Goal: Navigation & Orientation: Find specific page/section

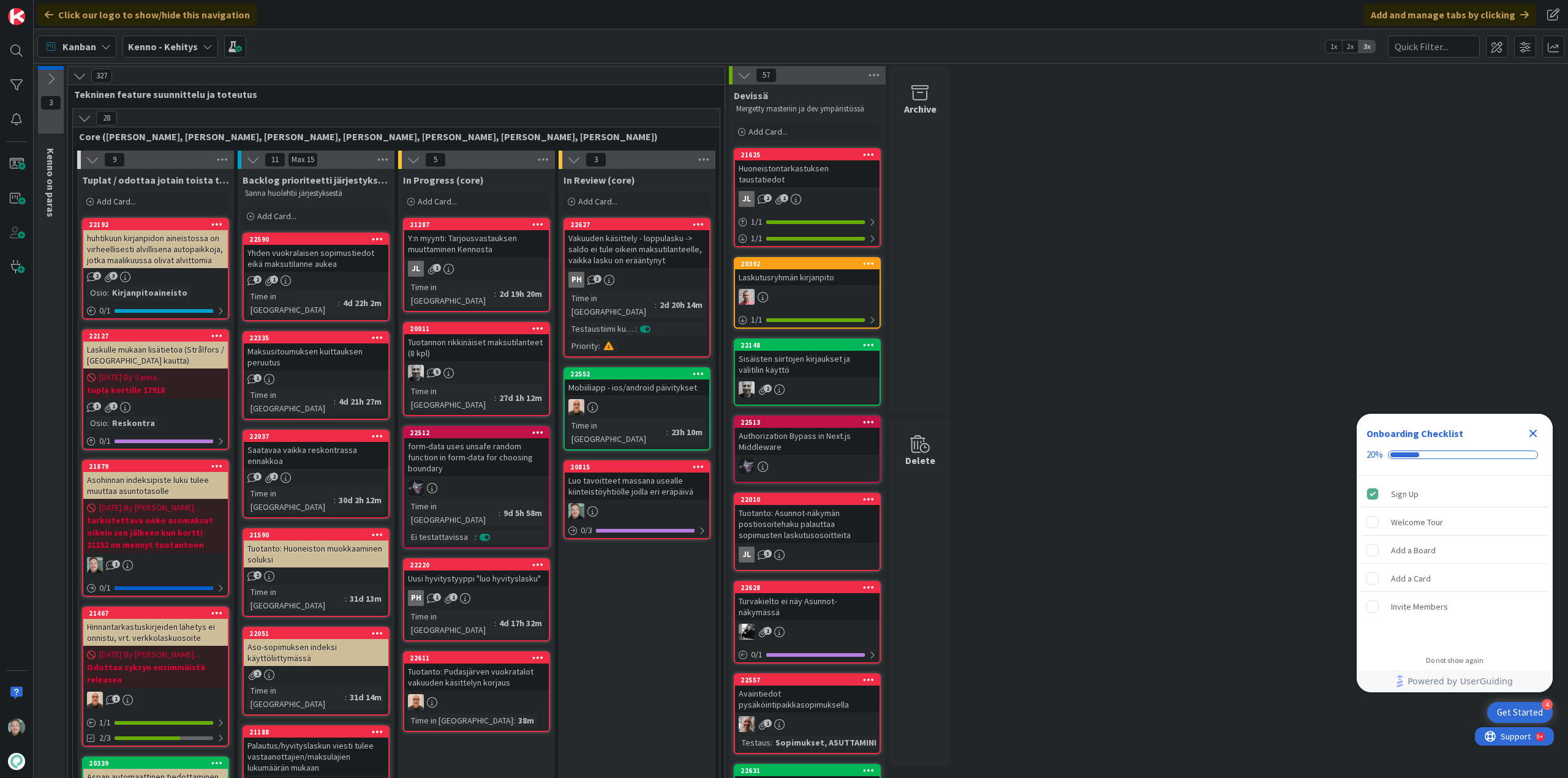
click at [648, 472] on div "Luo tavoitteet massana usealle kiinteistöyhtiölle joilla eri eräpäivä" at bounding box center [637, 486] width 145 height 27
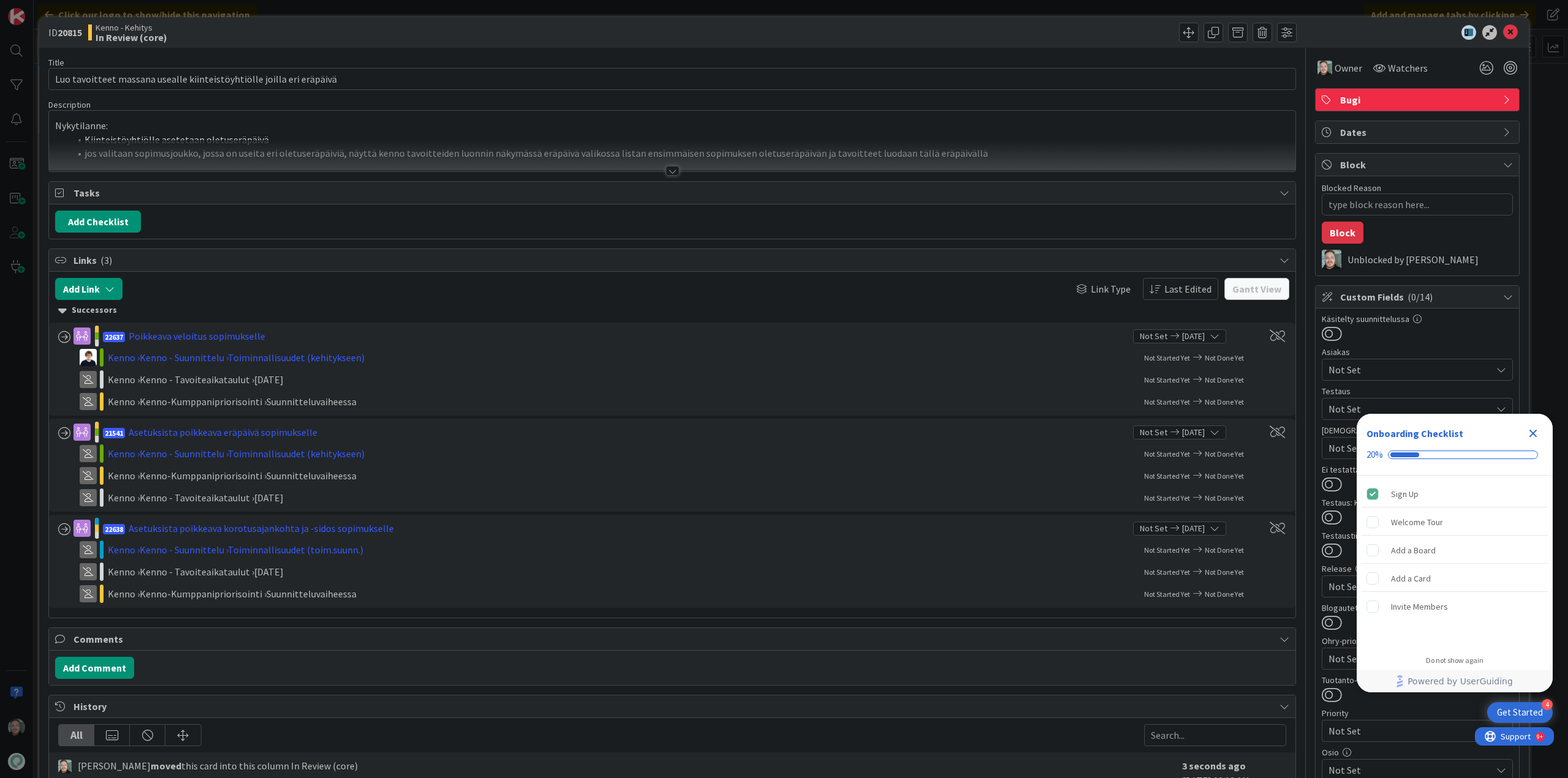
click at [665, 172] on div at bounding box center [672, 171] width 13 height 10
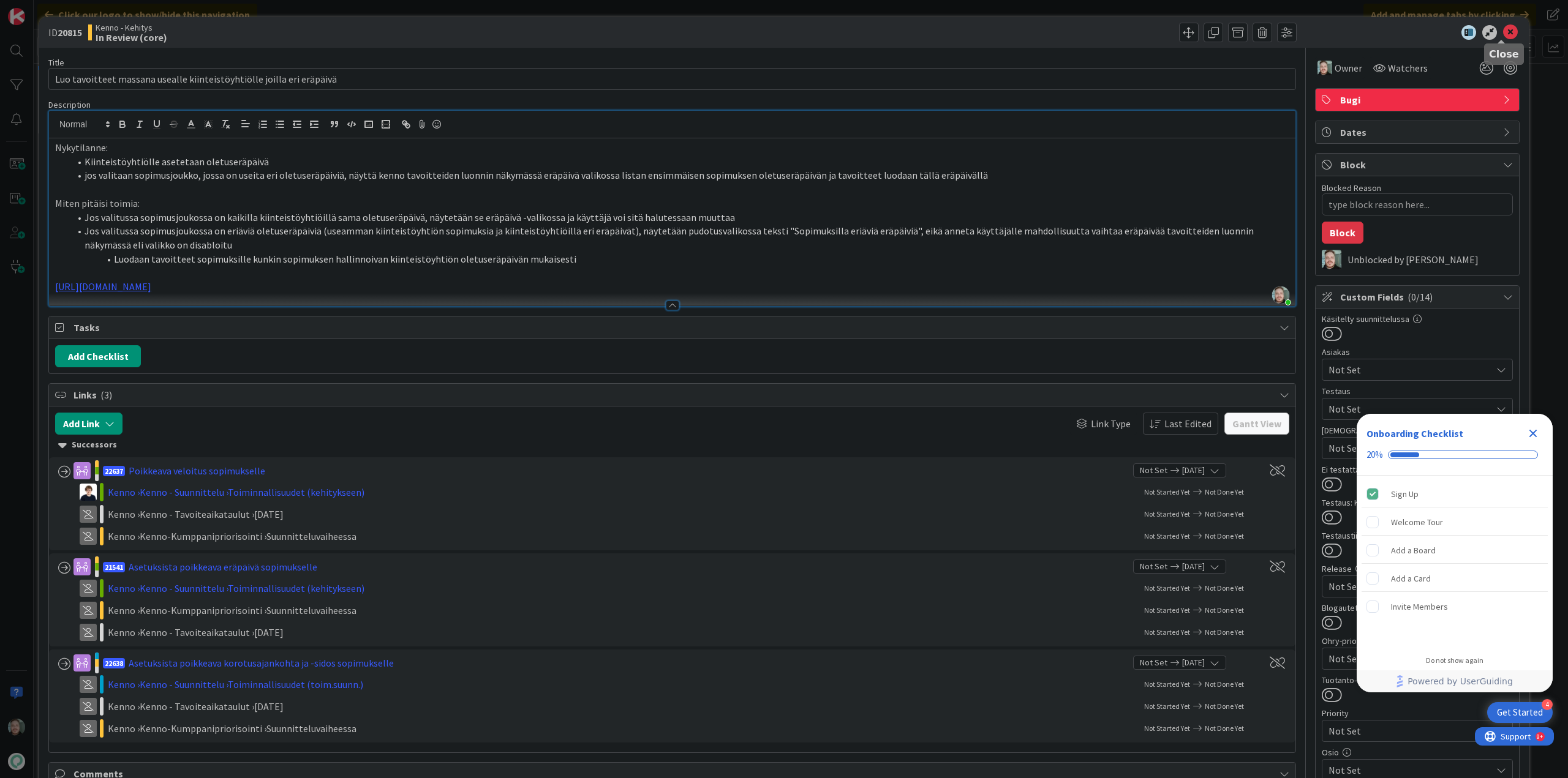
click at [1503, 32] on icon at bounding box center [1510, 32] width 15 height 15
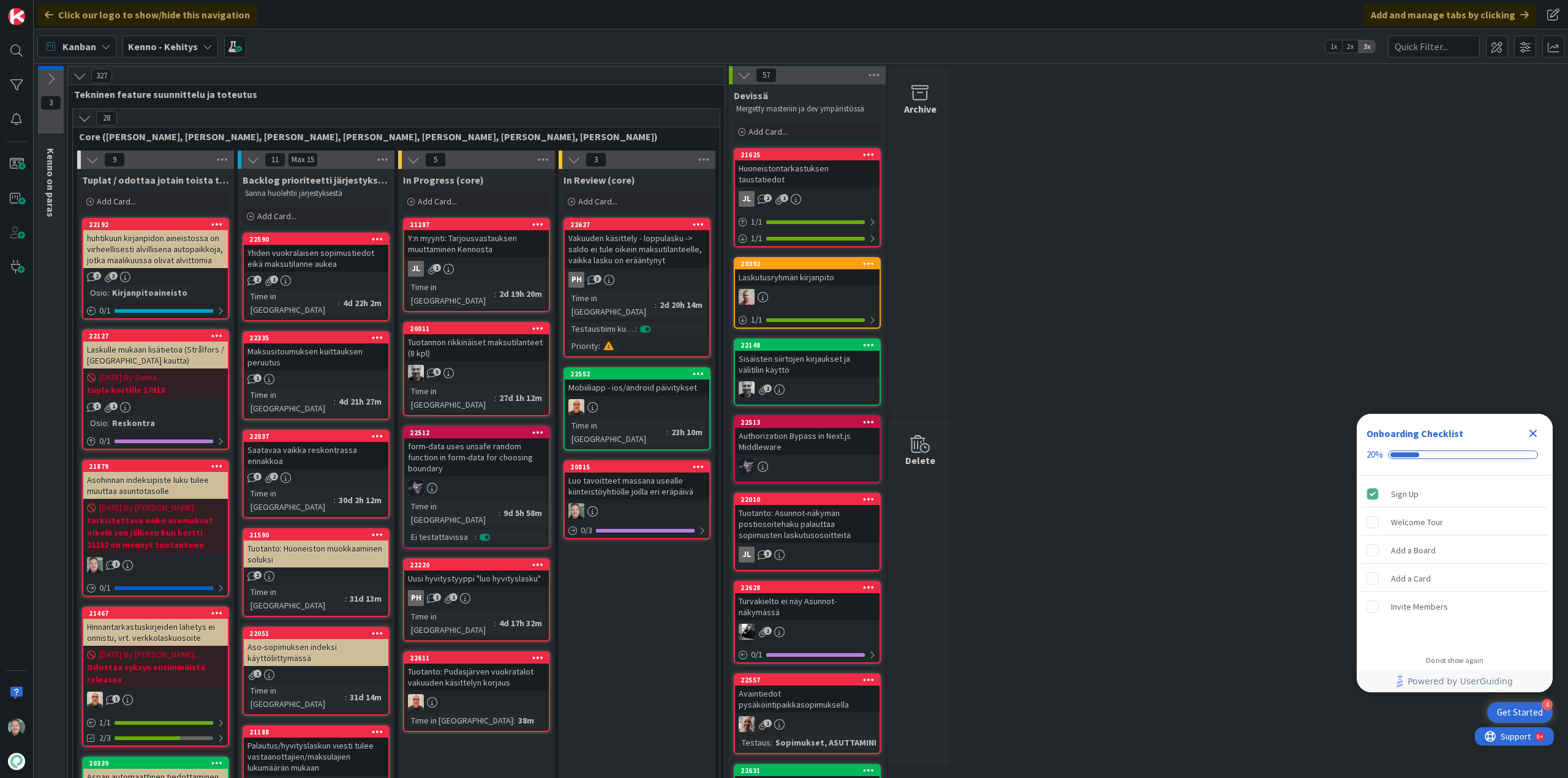
click at [342, 266] on div "Yhden vuokralaisen sopimustiedot eikä maksutilanne aukea" at bounding box center [315, 258] width 145 height 27
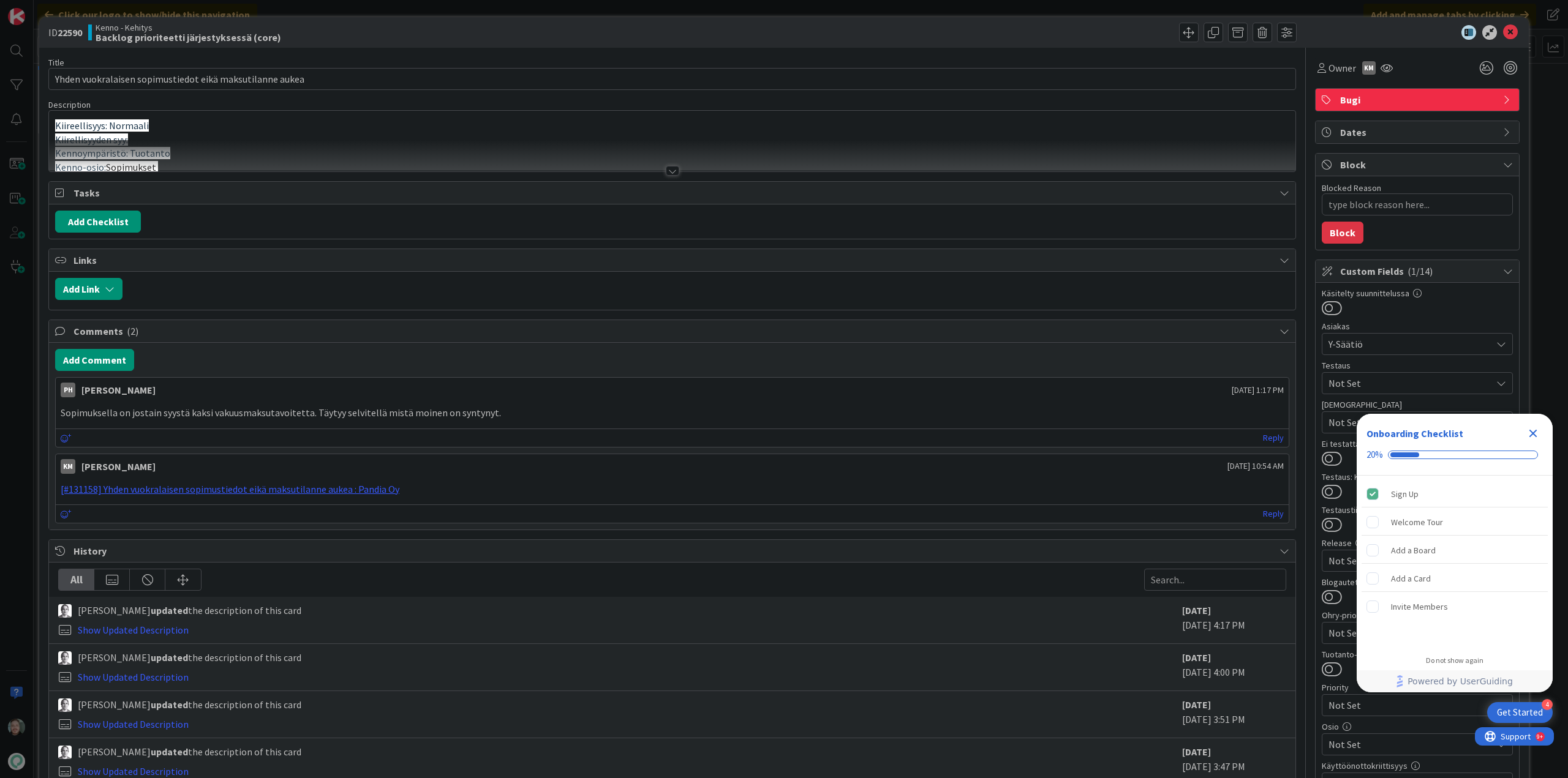
click at [669, 171] on div at bounding box center [672, 171] width 13 height 10
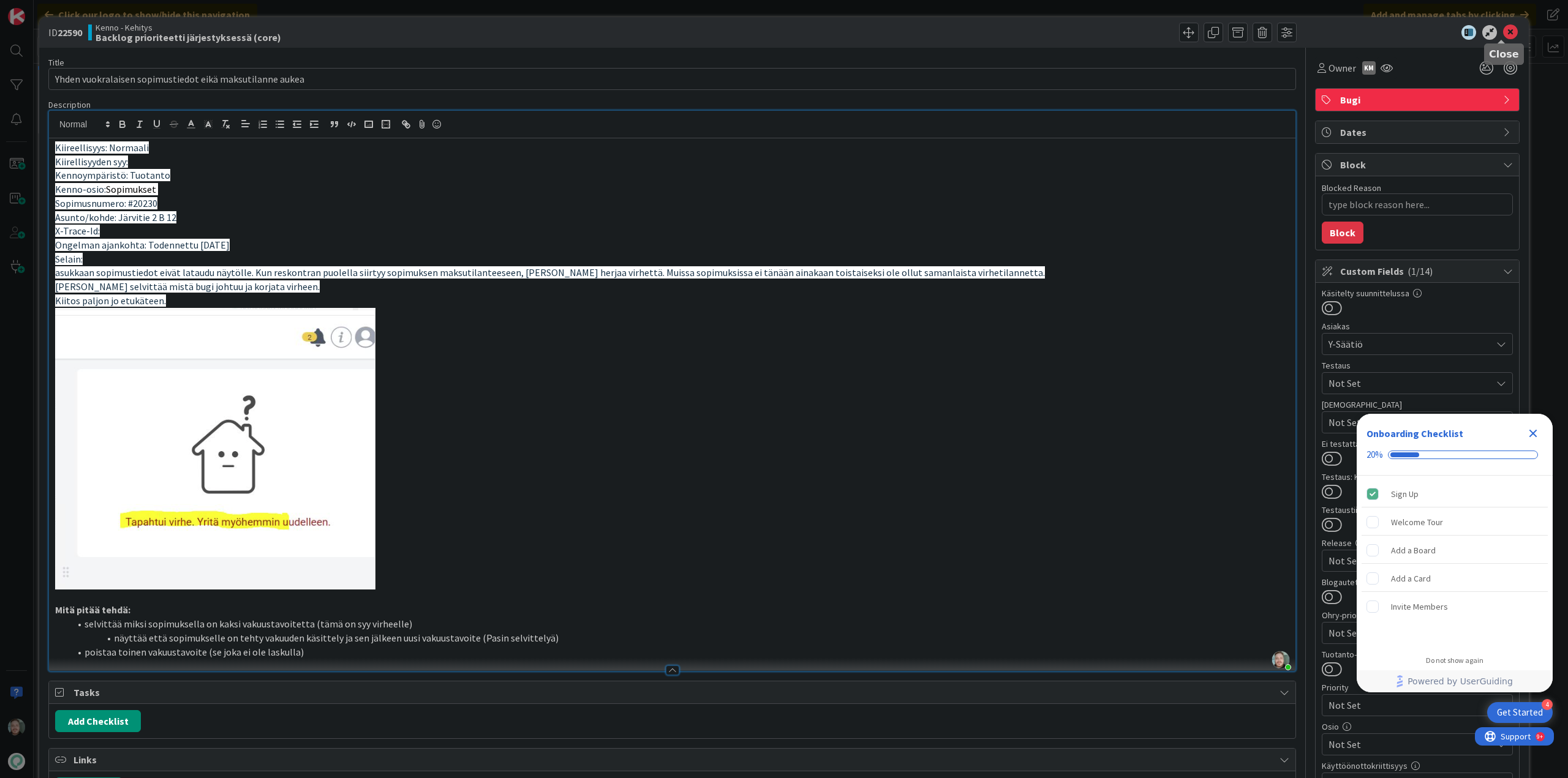
click at [1503, 36] on icon at bounding box center [1510, 32] width 15 height 15
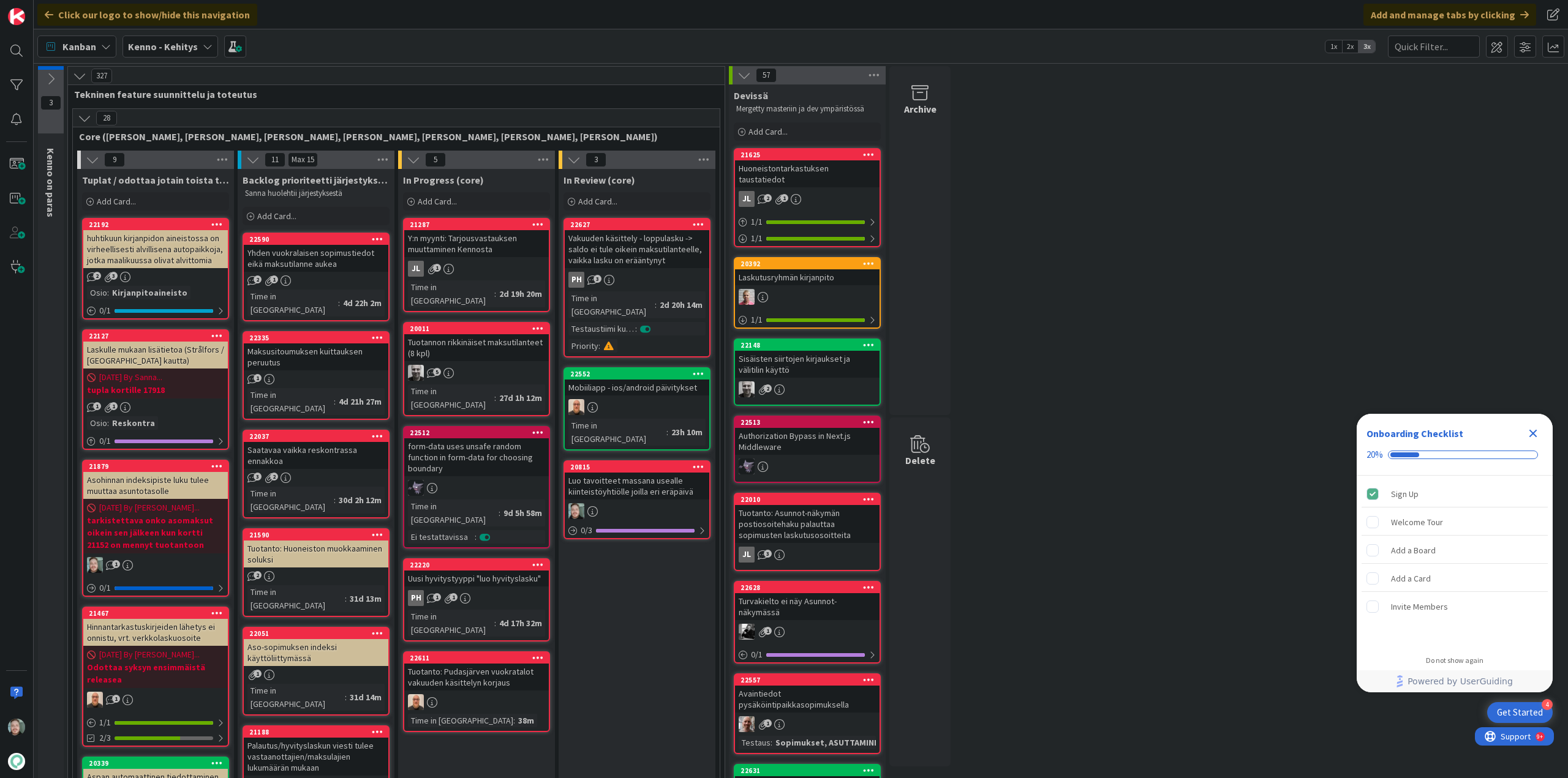
click at [326, 374] on div "1" at bounding box center [315, 379] width 145 height 11
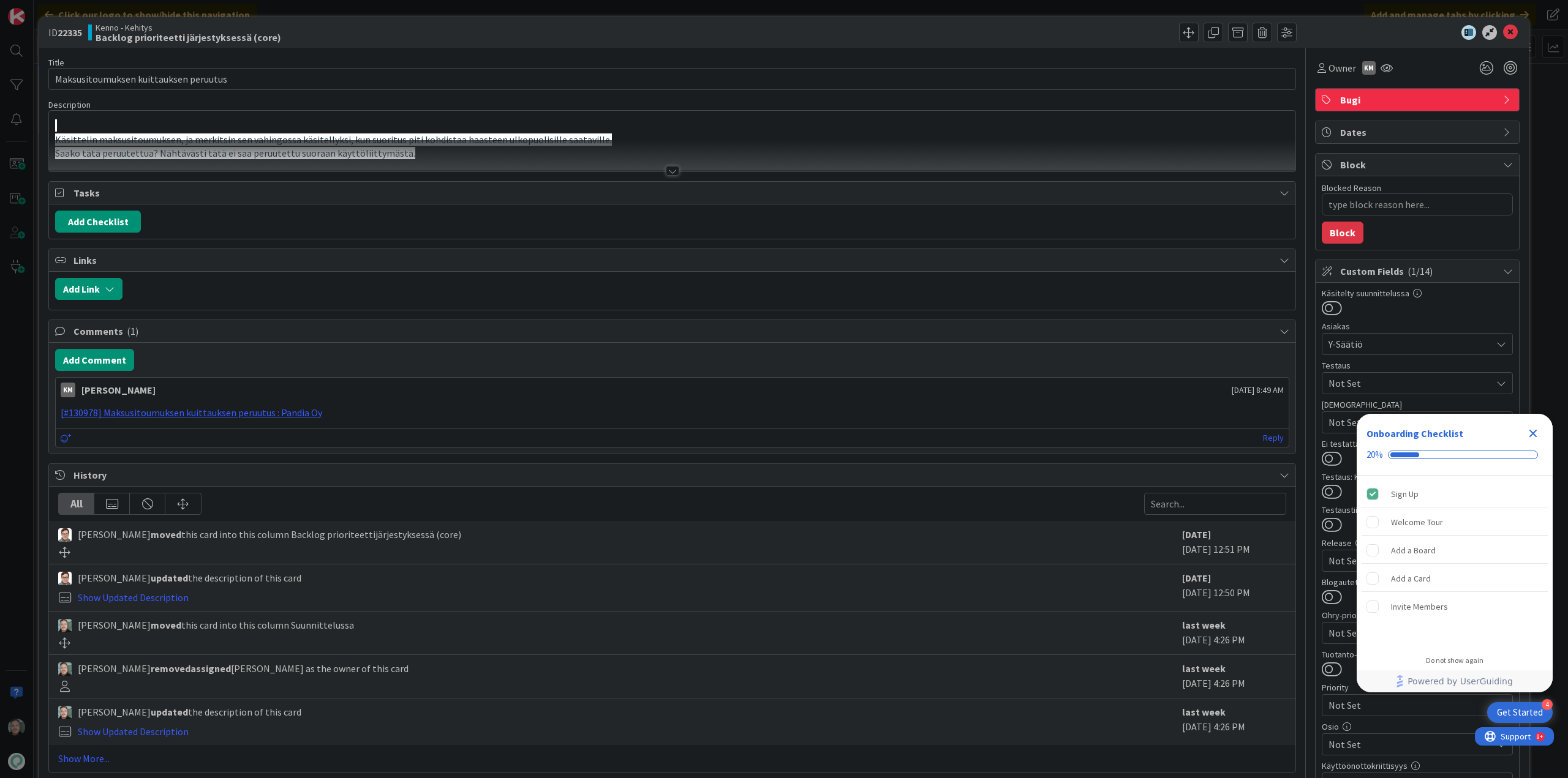
click at [670, 171] on div at bounding box center [672, 171] width 13 height 10
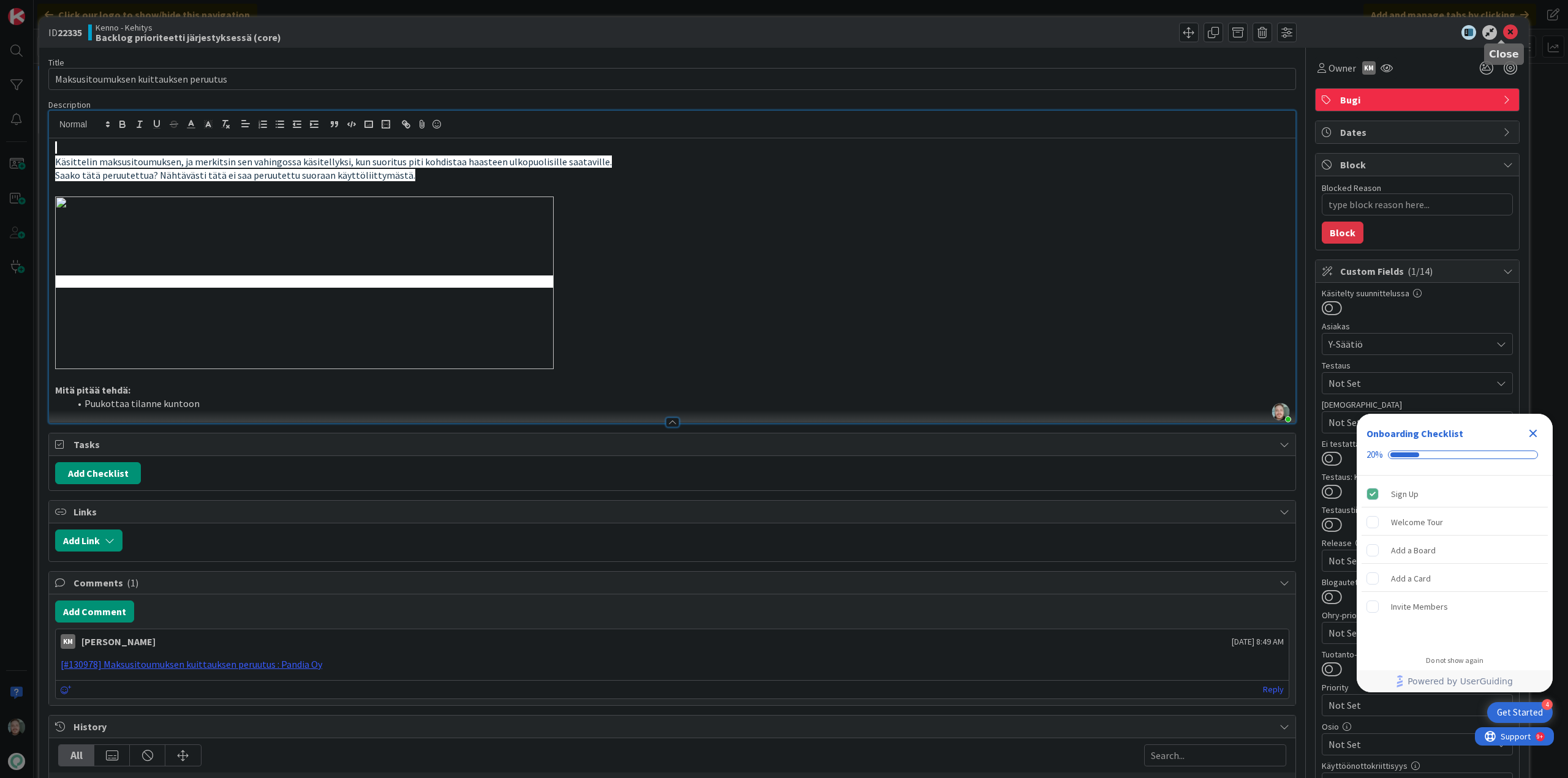
click at [1503, 28] on icon at bounding box center [1510, 32] width 15 height 15
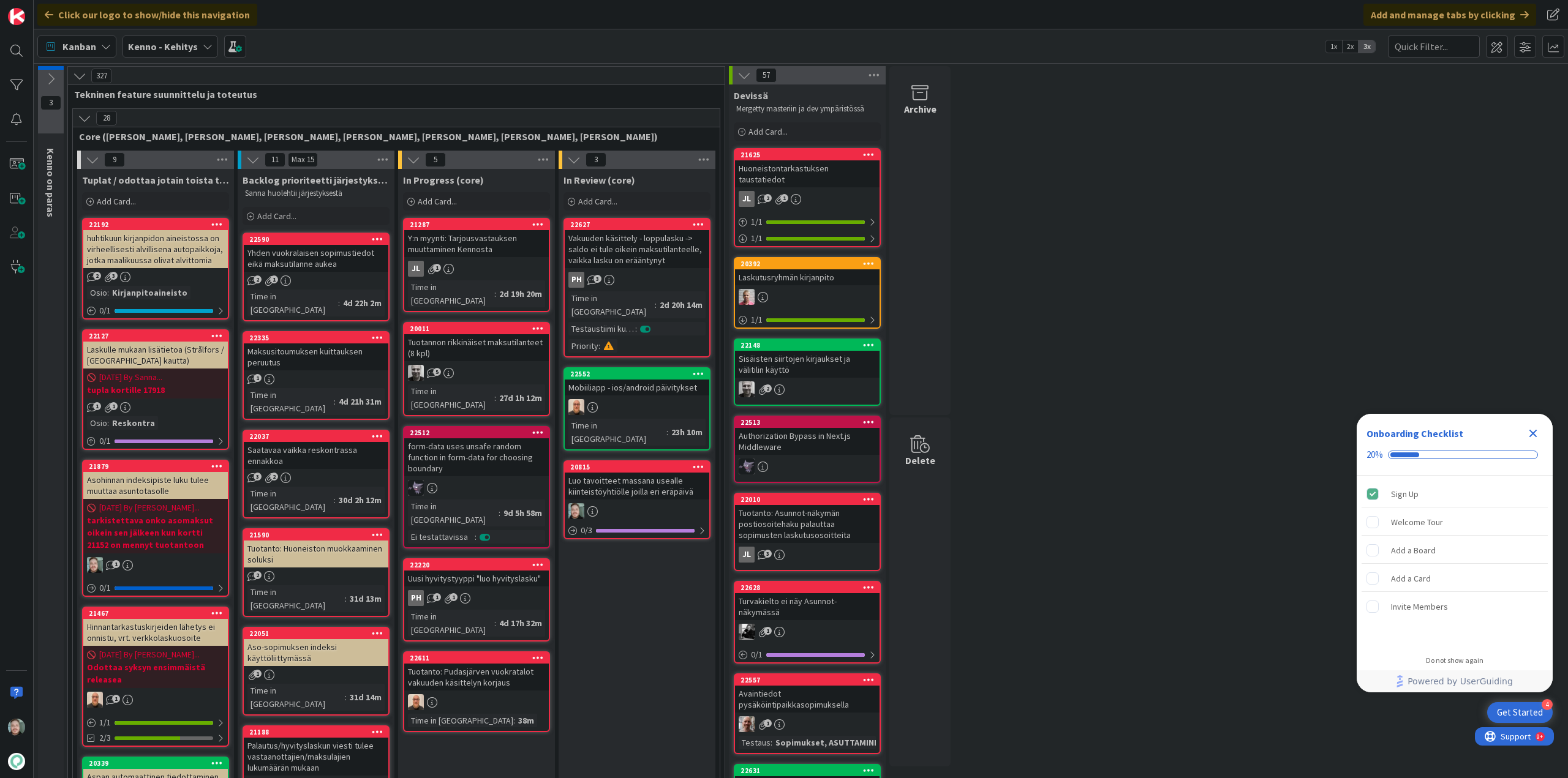
scroll to position [61, 0]
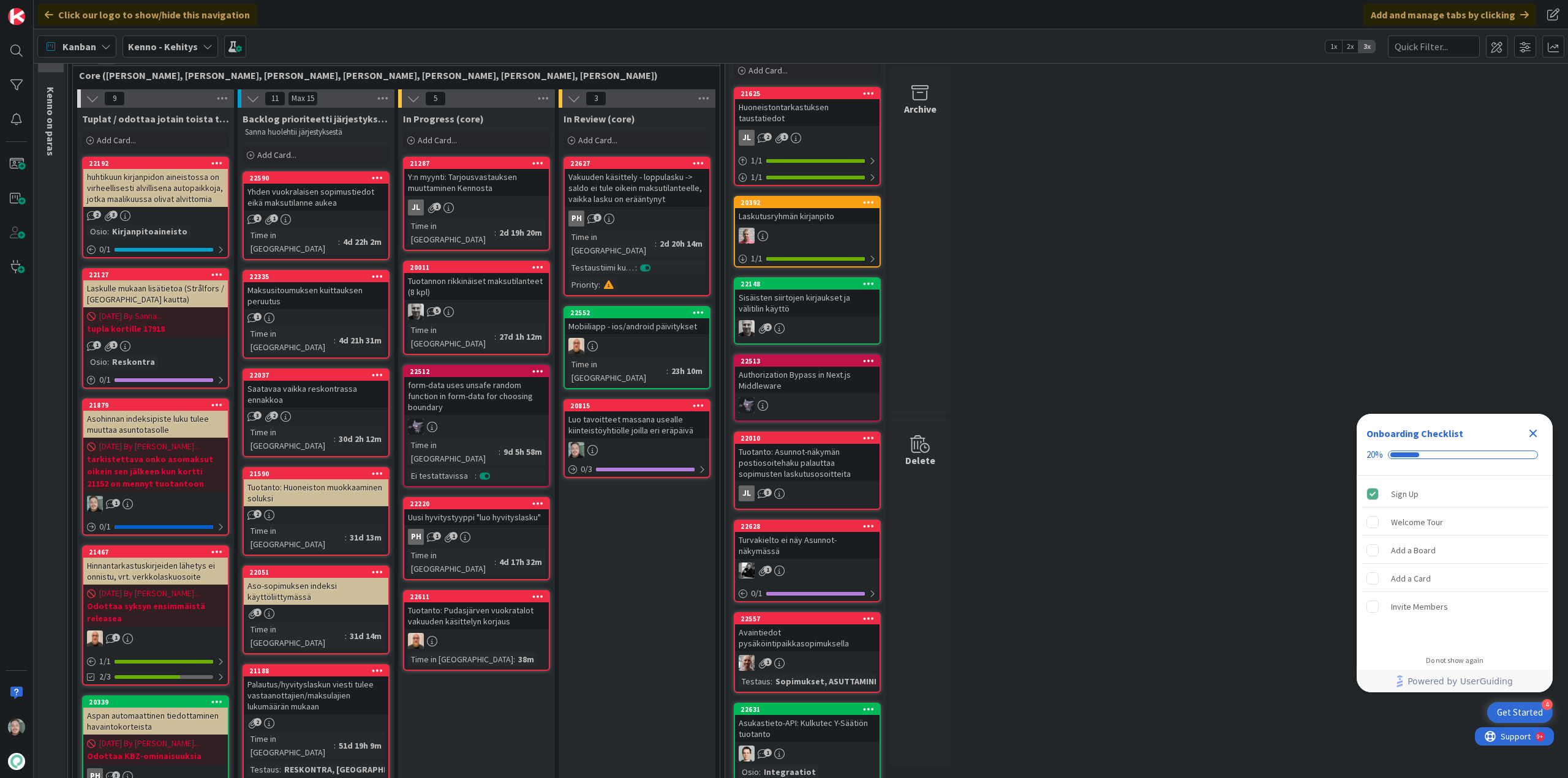
click at [336, 381] on div "Saatavaa vaikka reskontrassa ennakkoa" at bounding box center [315, 394] width 145 height 27
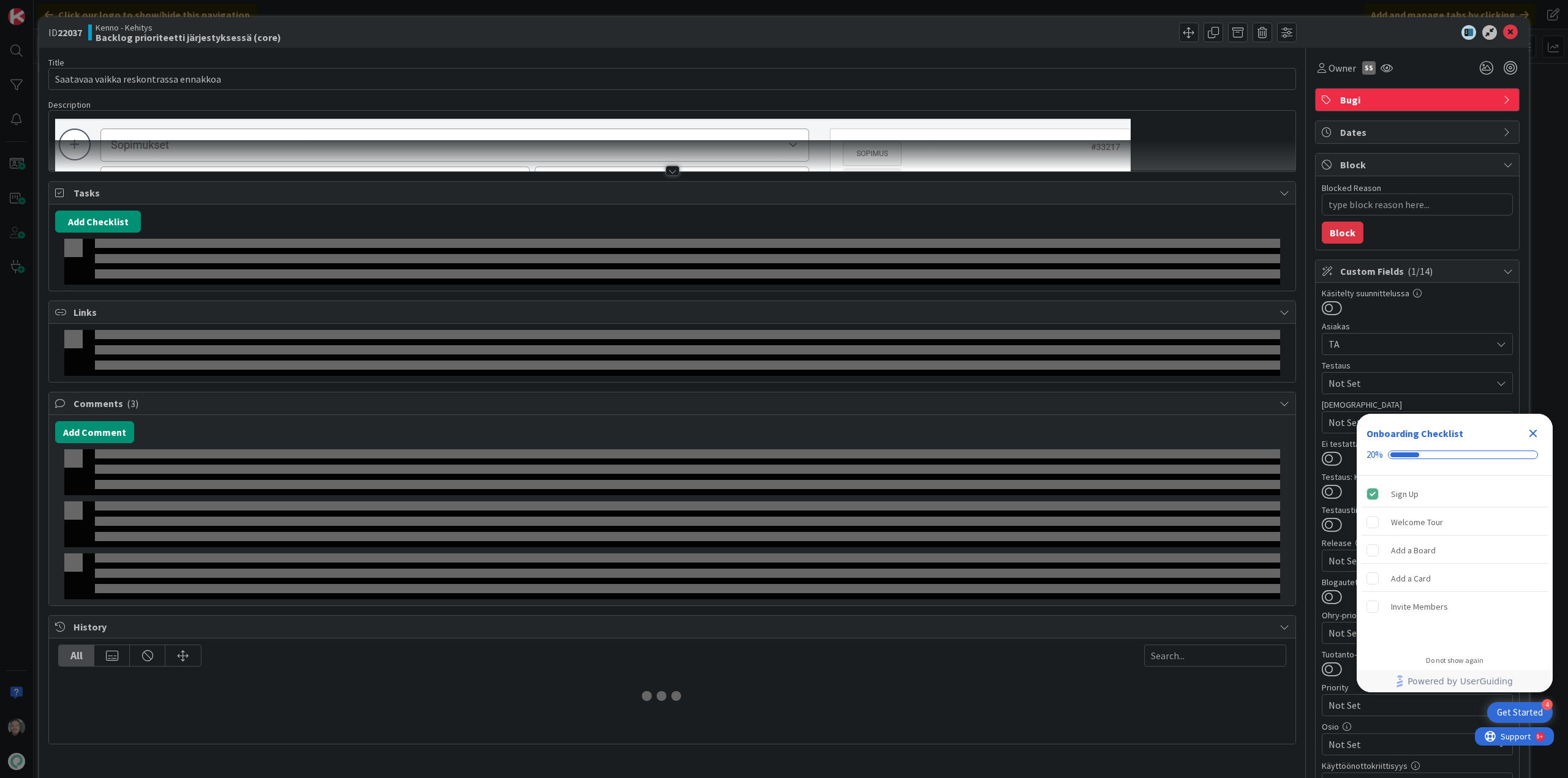
type textarea "x"
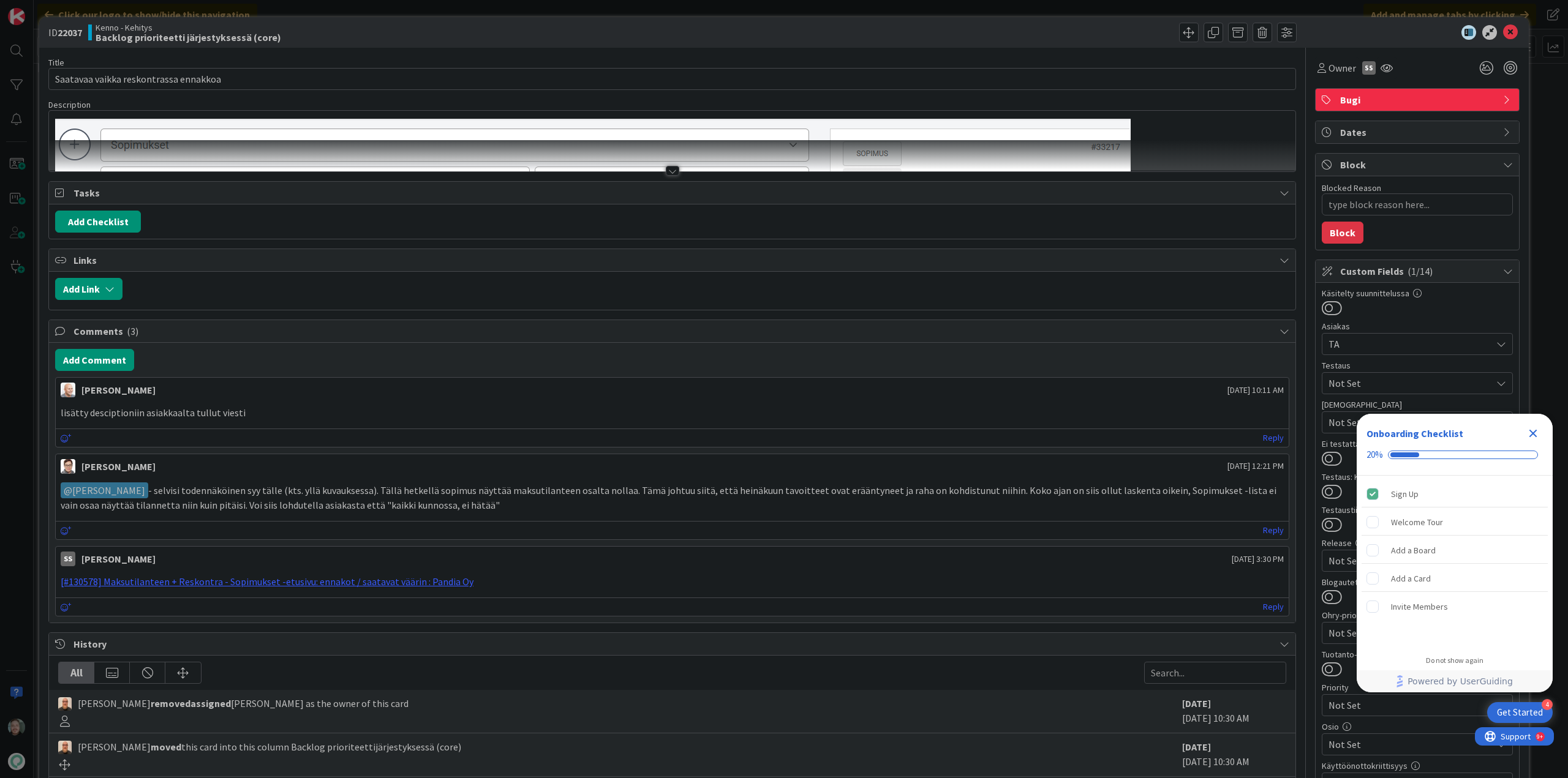
click at [670, 170] on div at bounding box center [672, 171] width 13 height 10
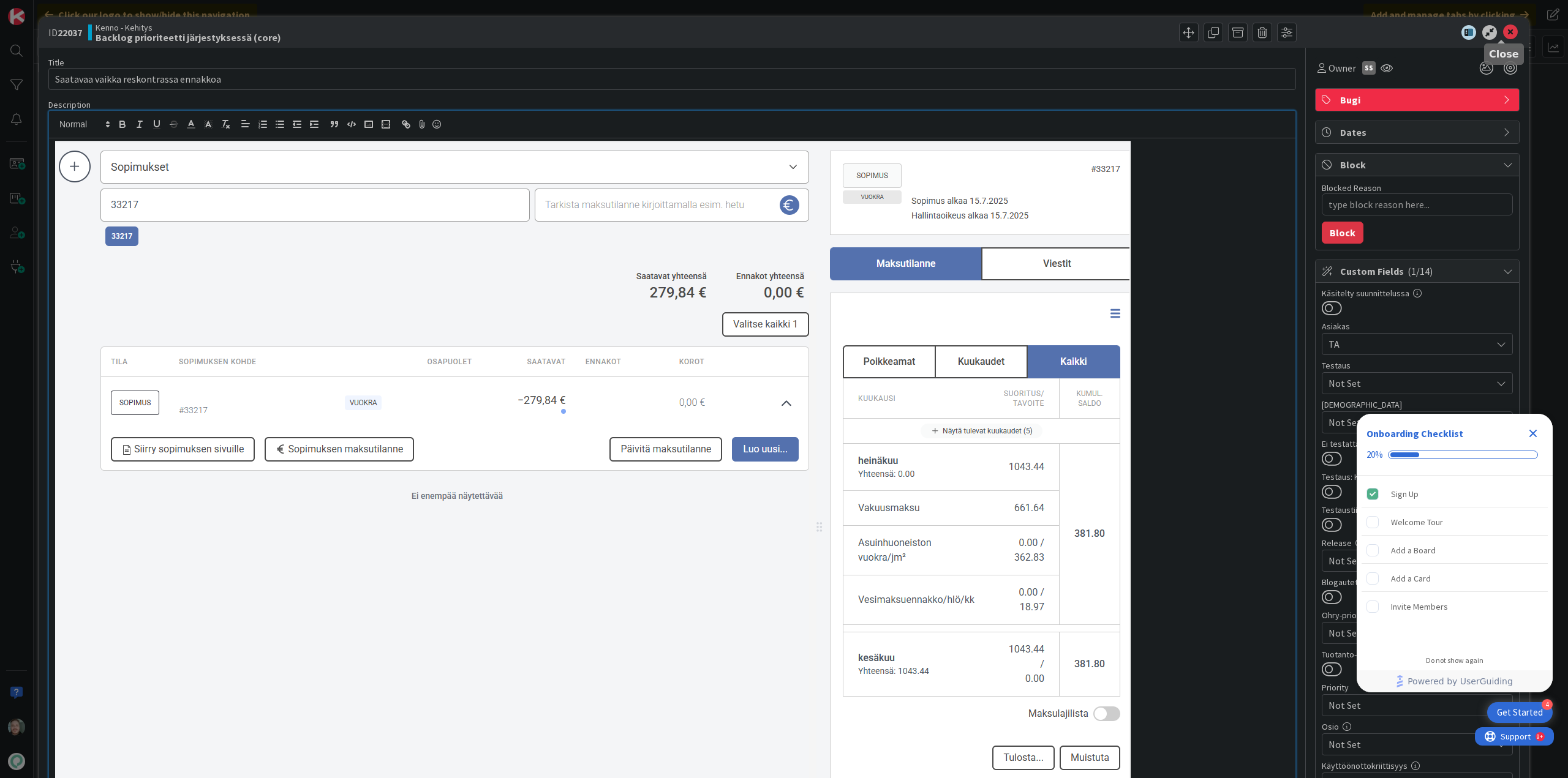
click at [1504, 29] on icon at bounding box center [1510, 32] width 15 height 15
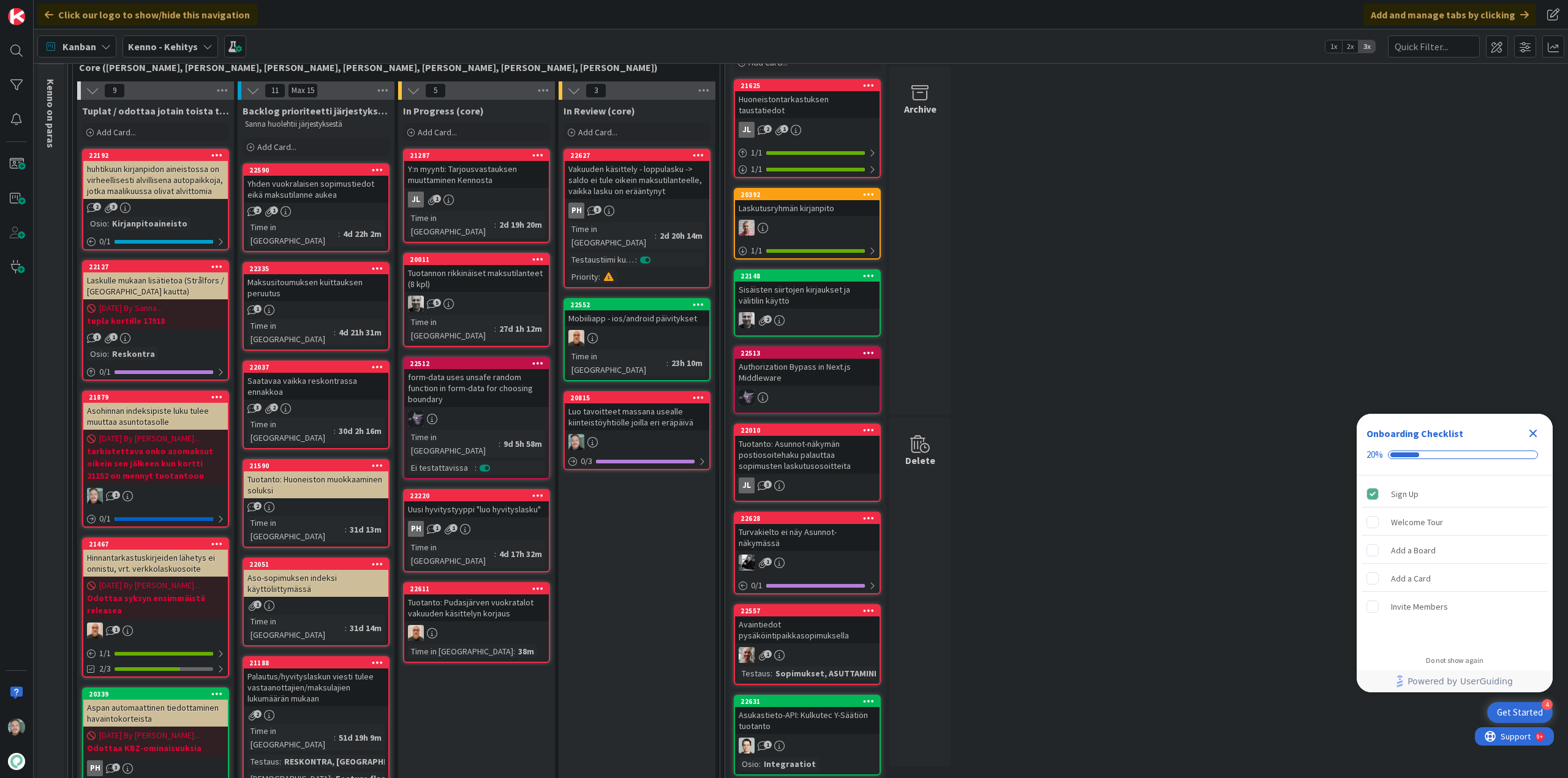
scroll to position [61, 0]
